Goal: Entertainment & Leisure: Consume media (video, audio)

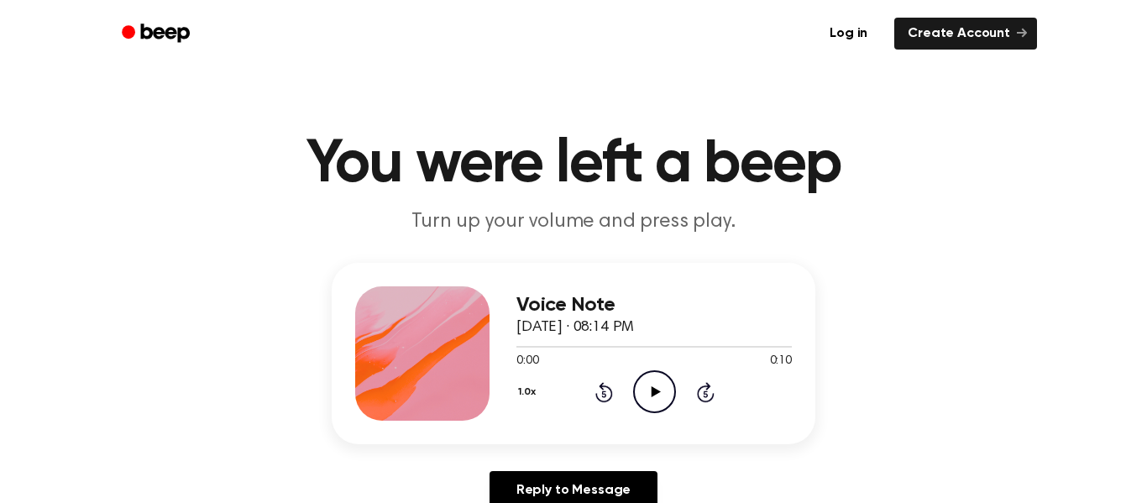
click at [671, 378] on icon "Play Audio" at bounding box center [654, 391] width 43 height 43
click at [646, 410] on icon "Pause Audio" at bounding box center [654, 391] width 43 height 43
click at [648, 395] on icon "Play Audio" at bounding box center [654, 391] width 43 height 43
click at [511, 354] on div "Voice Note [DATE] · 08:14 PM 0:08 0:10 Your browser does not support the [objec…" at bounding box center [574, 353] width 484 height 181
click at [521, 347] on div at bounding box center [652, 347] width 270 height 2
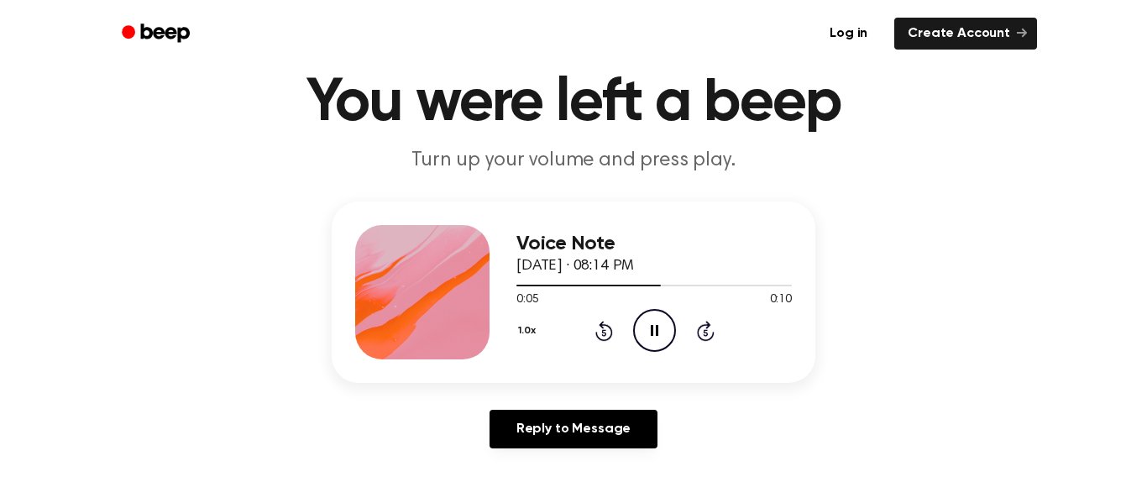
scroll to position [71, 0]
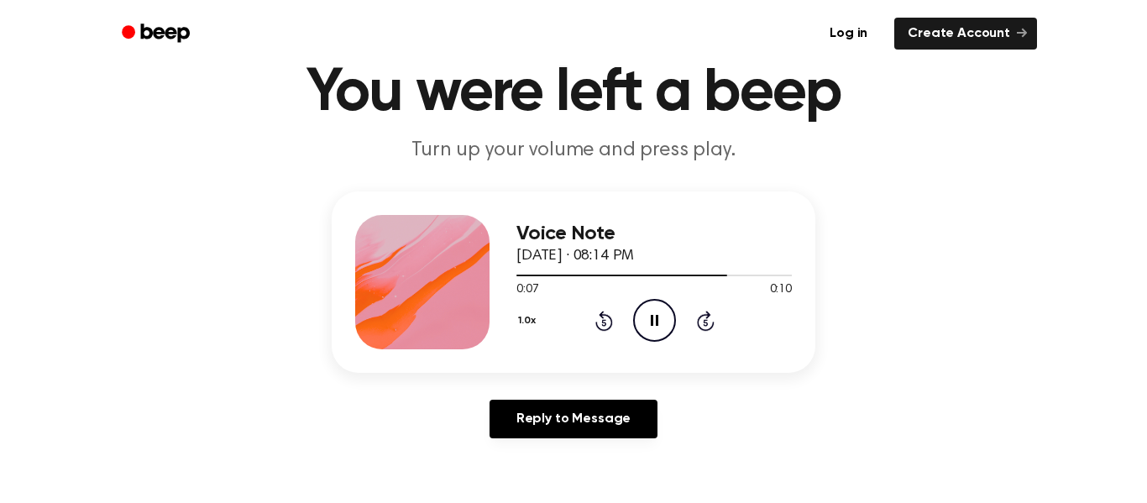
click at [664, 311] on icon "Pause Audio" at bounding box center [654, 320] width 43 height 43
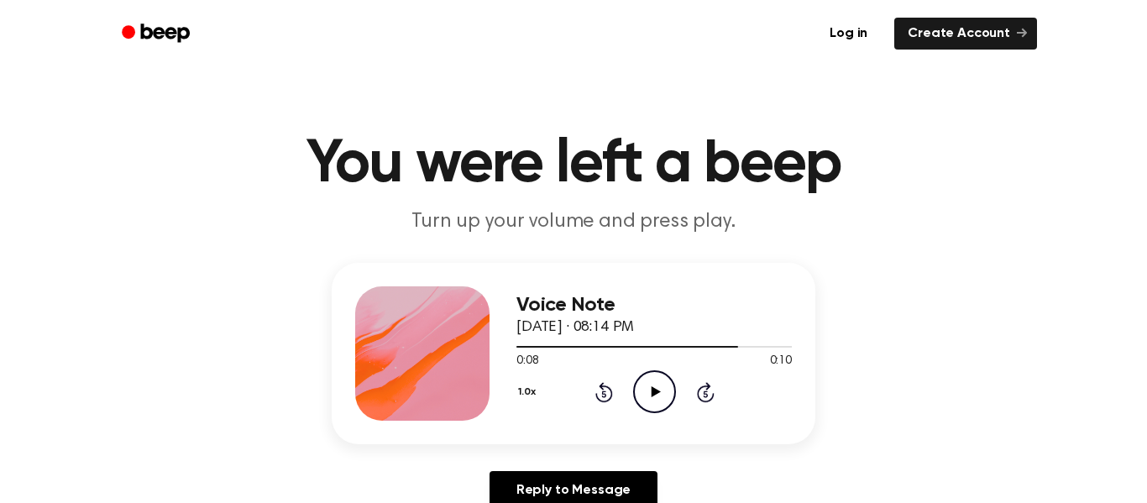
click at [604, 394] on icon at bounding box center [603, 394] width 4 height 7
click at [595, 392] on icon "Rewind 5 seconds" at bounding box center [604, 392] width 18 height 22
click at [604, 394] on icon at bounding box center [603, 394] width 4 height 7
click at [650, 397] on icon "Play Audio" at bounding box center [654, 391] width 43 height 43
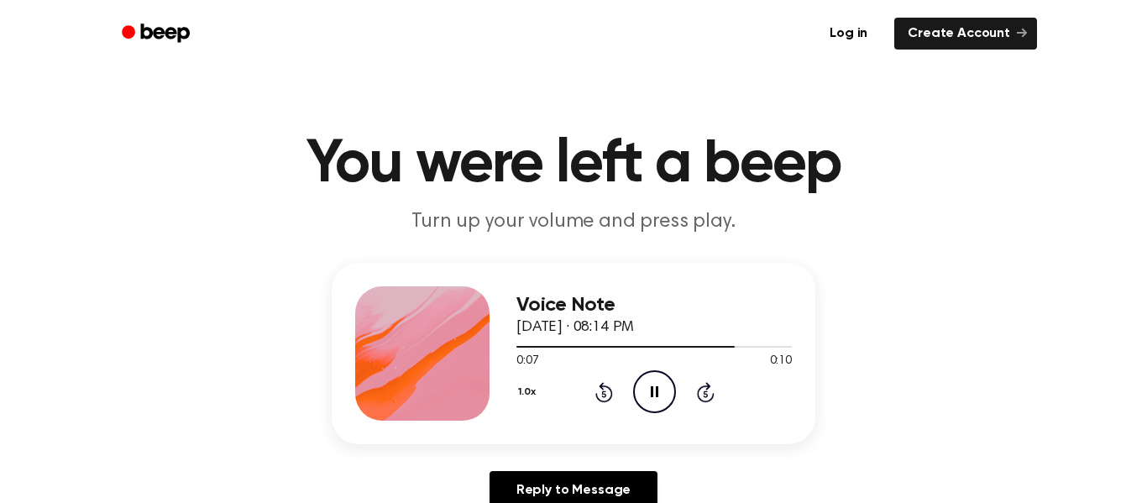
click at [520, 345] on div at bounding box center [655, 345] width 276 height 13
click at [657, 394] on icon at bounding box center [655, 391] width 8 height 11
click at [658, 388] on icon "Play Audio" at bounding box center [654, 391] width 43 height 43
click at [638, 390] on icon "Pause Audio" at bounding box center [654, 391] width 43 height 43
click at [635, 399] on circle at bounding box center [654, 391] width 41 height 41
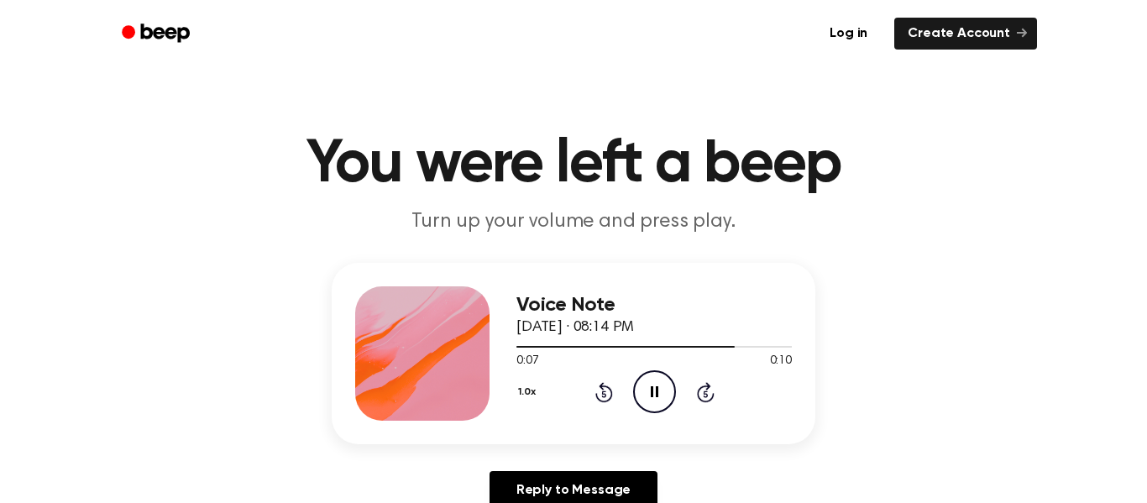
click at [653, 392] on icon "Pause Audio" at bounding box center [654, 391] width 43 height 43
click at [660, 391] on icon "Play Audio" at bounding box center [654, 391] width 43 height 43
click at [604, 394] on icon at bounding box center [603, 394] width 4 height 7
click at [602, 399] on icon "Rewind 5 seconds" at bounding box center [604, 392] width 18 height 22
click at [604, 394] on icon at bounding box center [603, 394] width 4 height 7
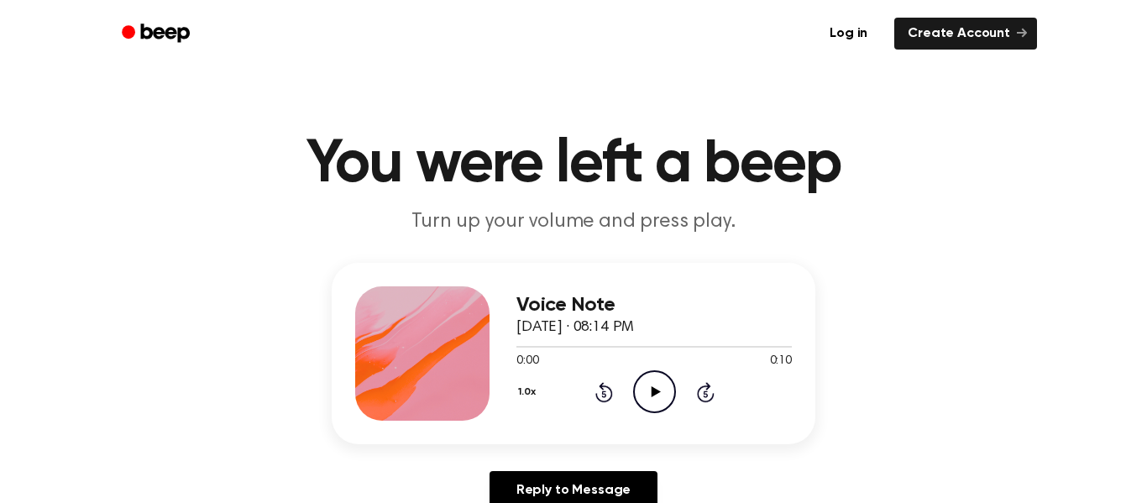
click at [649, 396] on icon "Play Audio" at bounding box center [654, 391] width 43 height 43
